Goal: Information Seeking & Learning: Learn about a topic

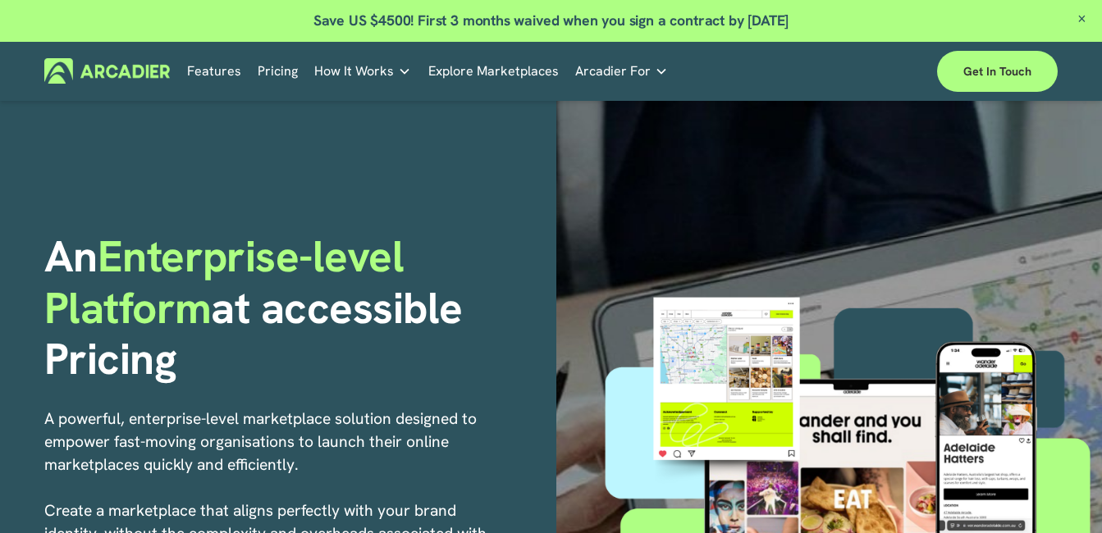
click at [1082, 16] on span "Close Announcement" at bounding box center [1081, 20] width 40 height 40
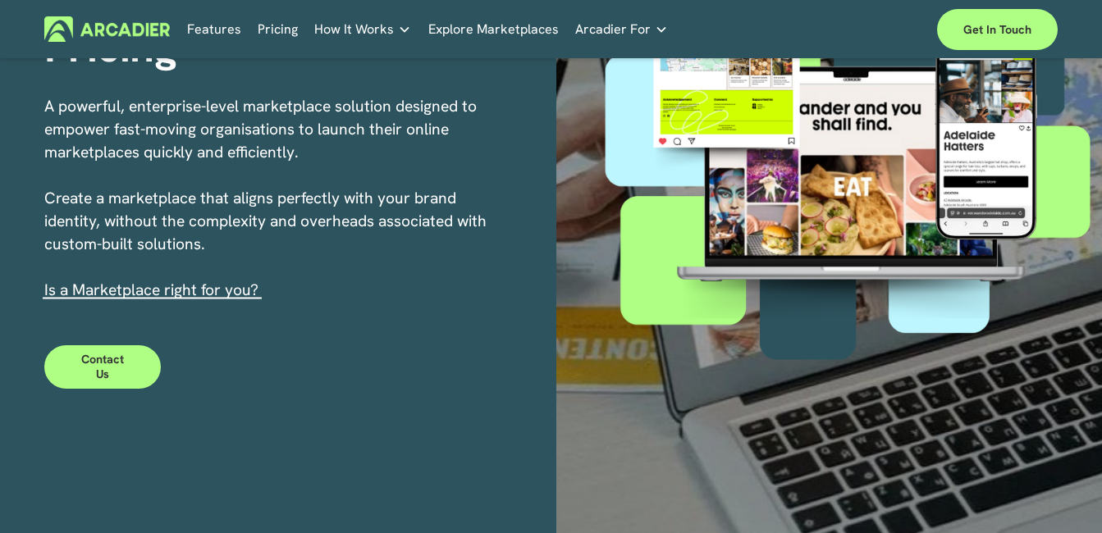
scroll to position [279, 0]
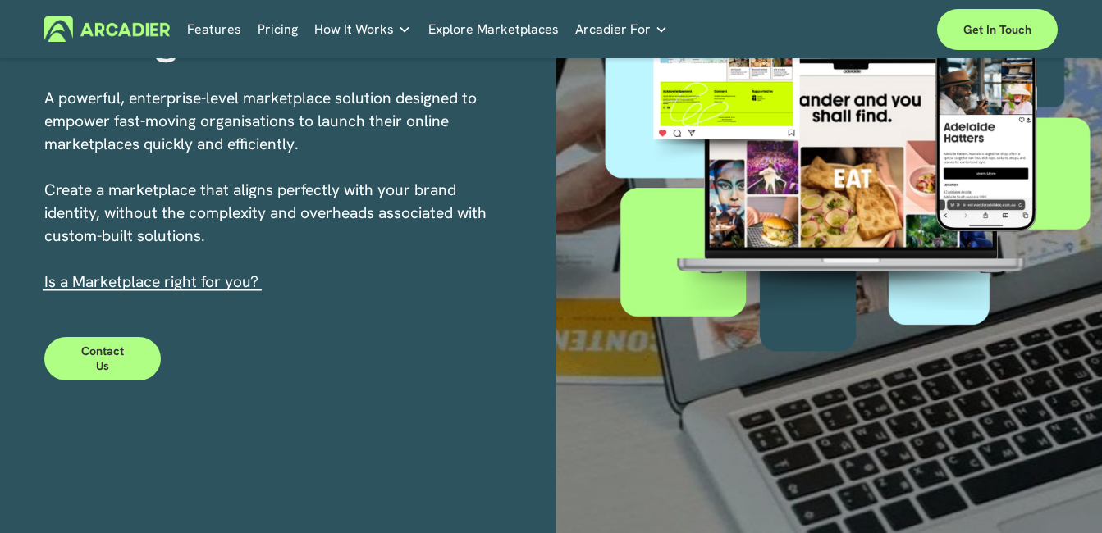
click at [267, 30] on link "Pricing" at bounding box center [278, 28] width 40 height 25
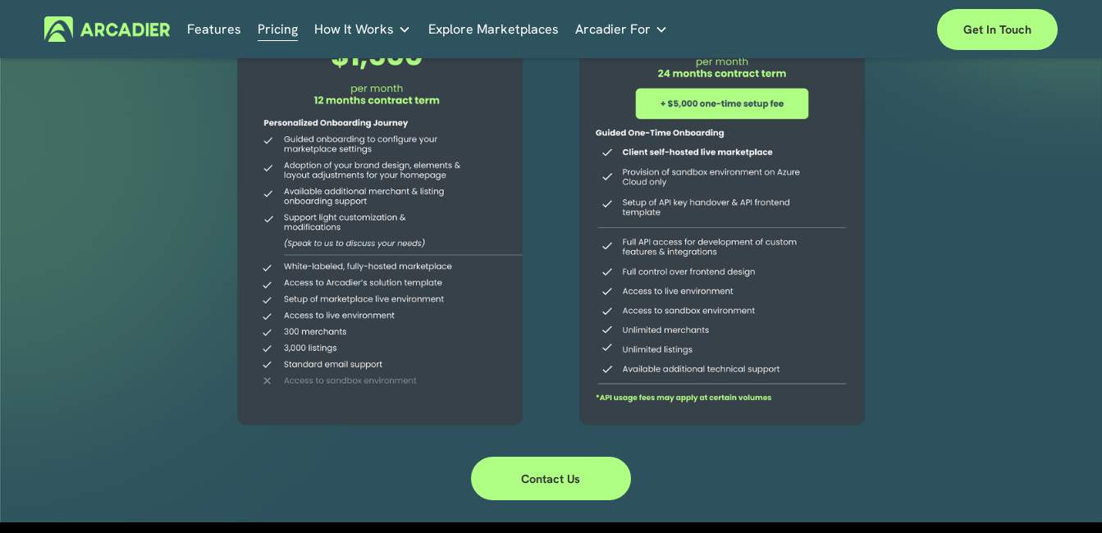
scroll to position [360, 0]
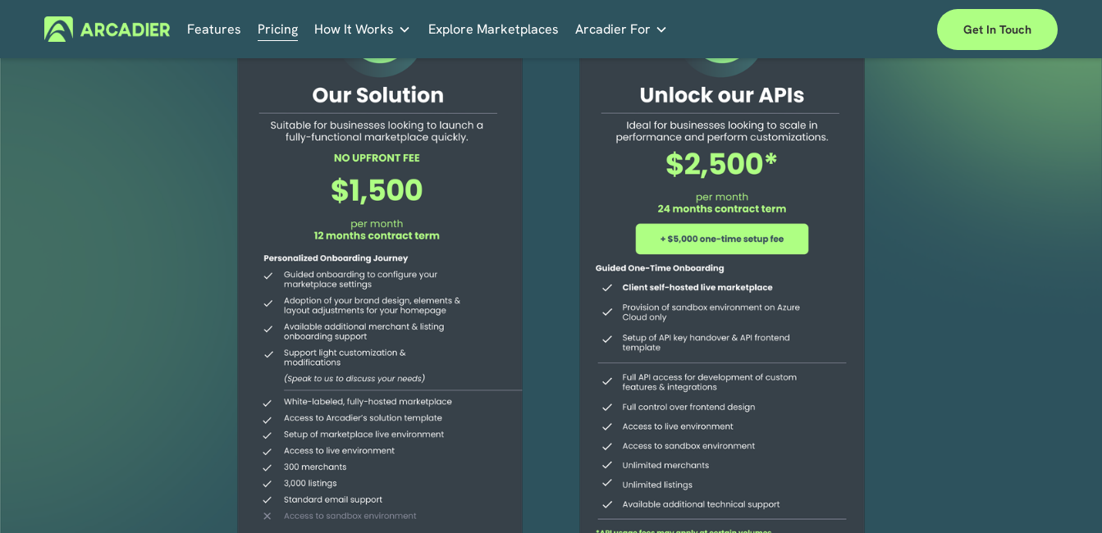
scroll to position [98, 0]
